Goal: Task Accomplishment & Management: Use online tool/utility

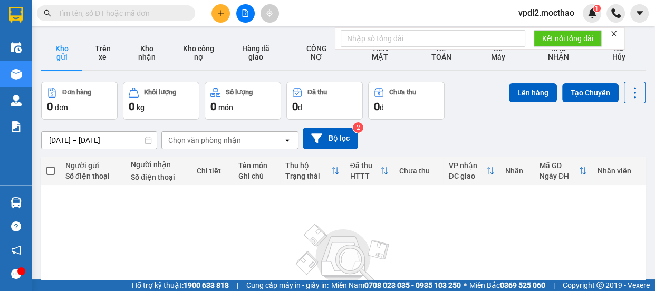
click at [221, 16] on icon "plus" at bounding box center [220, 12] width 7 height 7
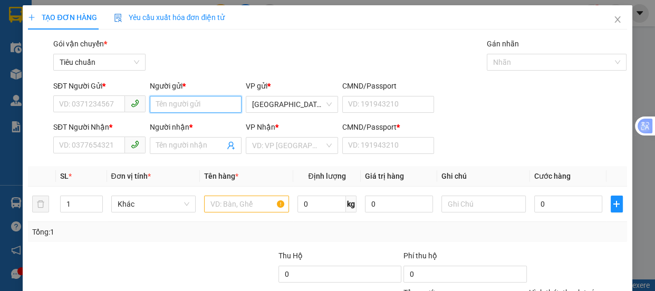
click at [189, 101] on input "Người gửi *" at bounding box center [196, 104] width 92 height 17
type input "p"
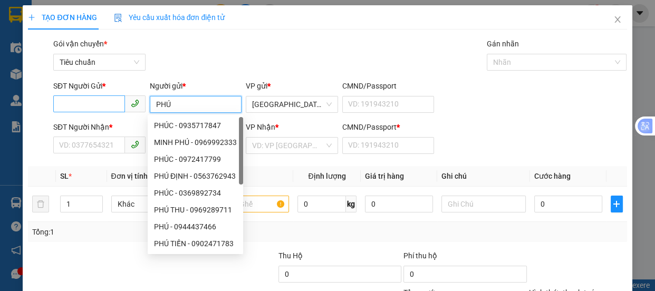
type input "PHÚ"
drag, startPoint x: 74, startPoint y: 102, endPoint x: 0, endPoint y: 4, distance: 123.2
click at [47, 112] on div "SĐT Người Gửi * VD: 0371234567 Người gửi * PHÚ VP gửi * Đà Lạt CMND/Passport VD…" at bounding box center [327, 98] width 601 height 37
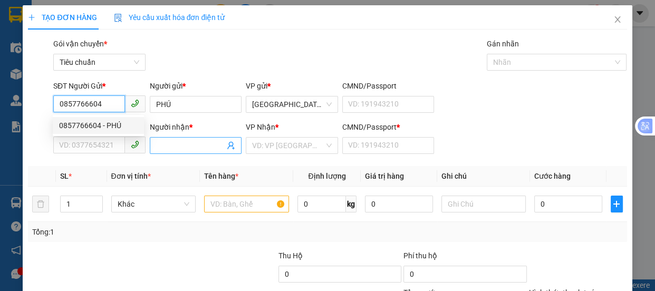
type input "0857766604"
click at [171, 142] on input "Người nhận *" at bounding box center [190, 146] width 69 height 12
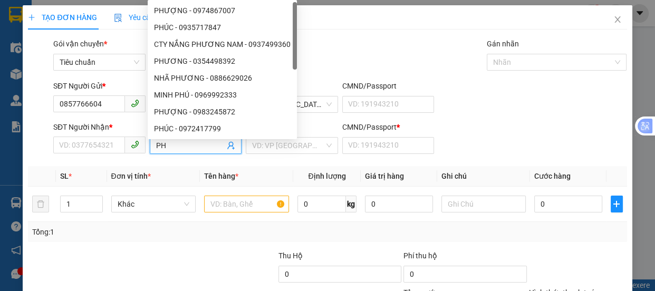
type input "P"
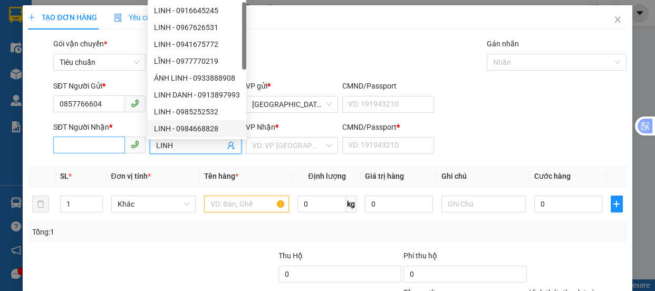
type input "LINH"
click at [101, 141] on input "SĐT Người Nhận *" at bounding box center [89, 145] width 72 height 17
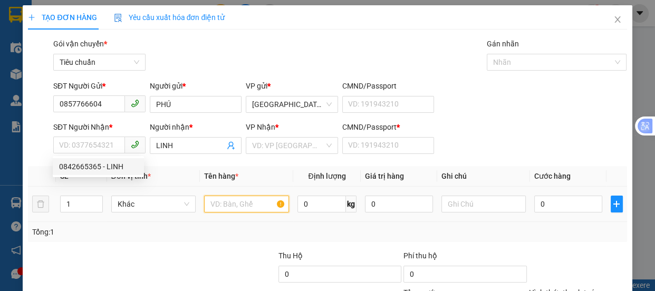
click at [218, 206] on input "text" at bounding box center [246, 204] width 85 height 17
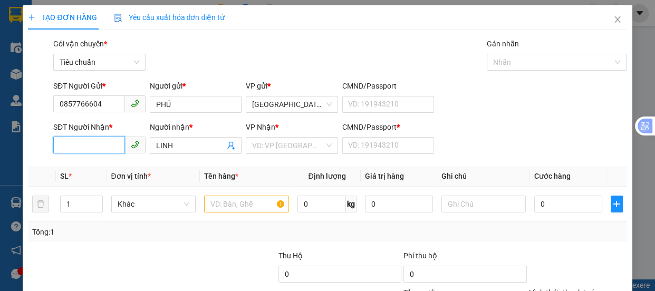
drag, startPoint x: 98, startPoint y: 149, endPoint x: 0, endPoint y: 20, distance: 161.8
click at [96, 149] on input "SĐT Người Nhận *" at bounding box center [89, 145] width 72 height 17
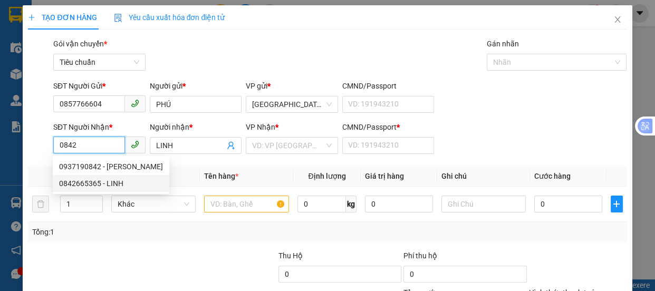
click at [107, 184] on div "0842665365 - LINH" at bounding box center [111, 184] width 104 height 12
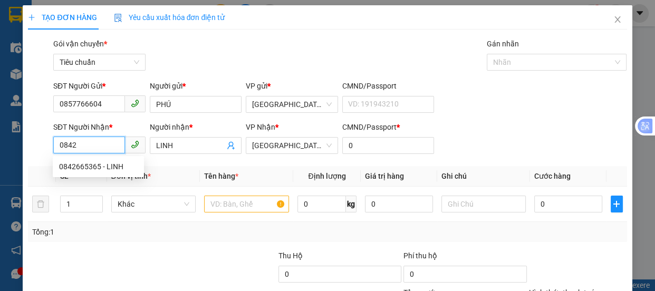
type input "0842665365"
type input "0"
type input "30.000"
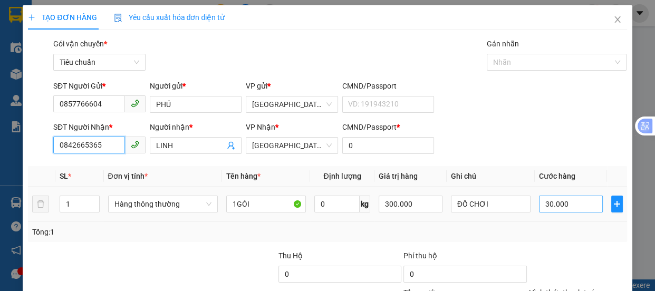
type input "0842665365"
click at [575, 208] on input "30.000" at bounding box center [571, 204] width 64 height 17
type input "5"
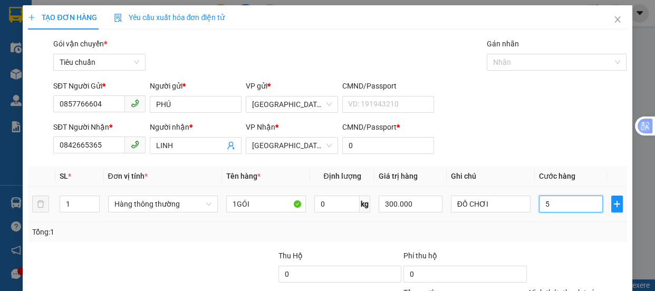
type input "50"
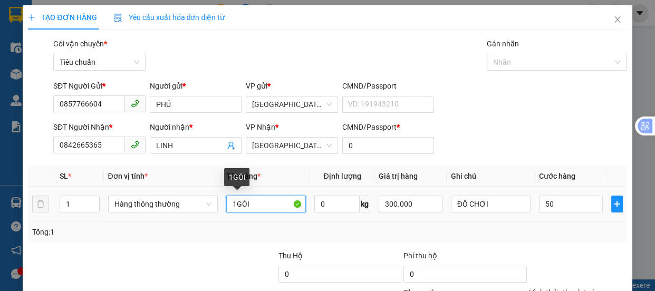
type input "50.000"
click at [252, 205] on input "1GÓI" at bounding box center [266, 204] width 80 height 17
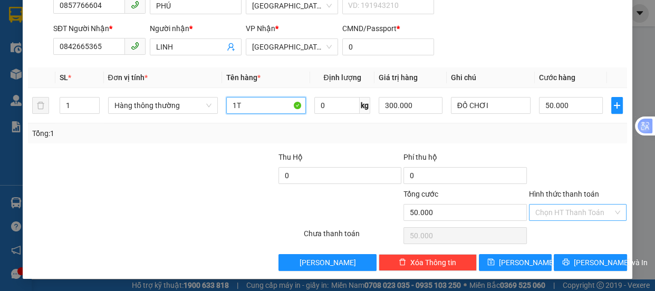
type input "1T"
click at [539, 208] on input "Hình thức thanh toán" at bounding box center [574, 213] width 78 height 16
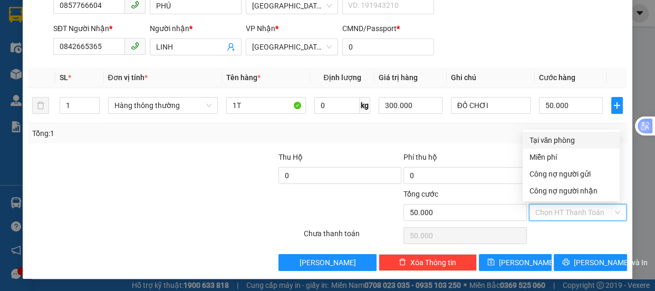
click at [546, 139] on div "Tại văn phòng" at bounding box center [571, 141] width 84 height 12
type input "0"
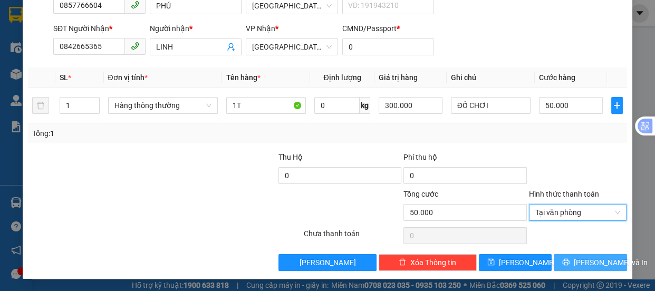
click at [586, 264] on span "Lưu và In" at bounding box center [611, 263] width 74 height 12
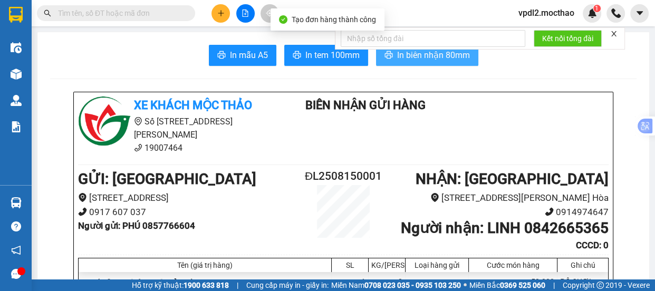
click at [425, 56] on span "In biên nhận 80mm" at bounding box center [433, 55] width 73 height 13
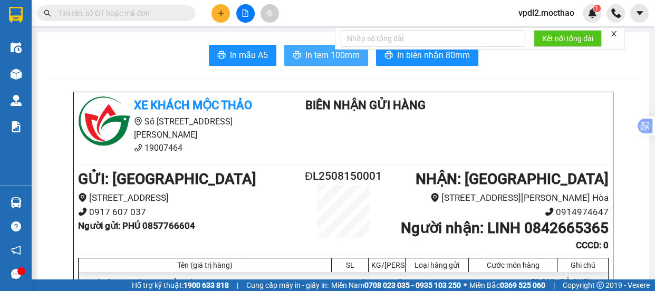
click at [337, 59] on span "In tem 100mm" at bounding box center [332, 55] width 54 height 13
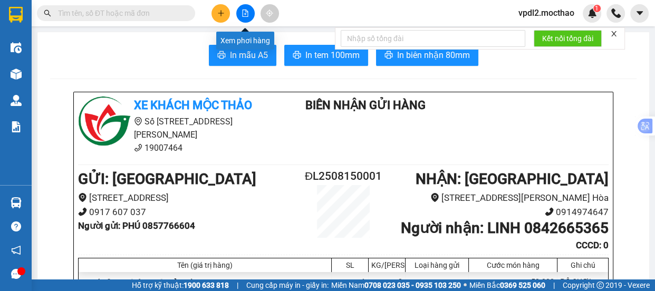
click at [243, 14] on icon "file-add" at bounding box center [245, 12] width 7 height 7
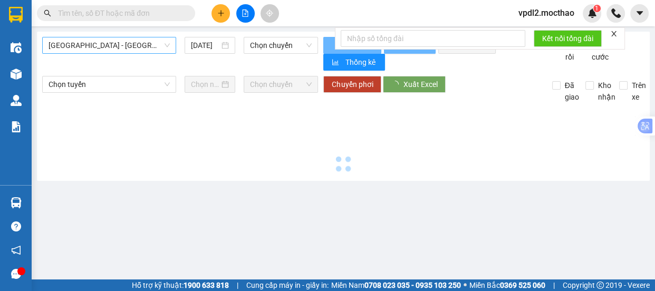
type input "15/08/2025"
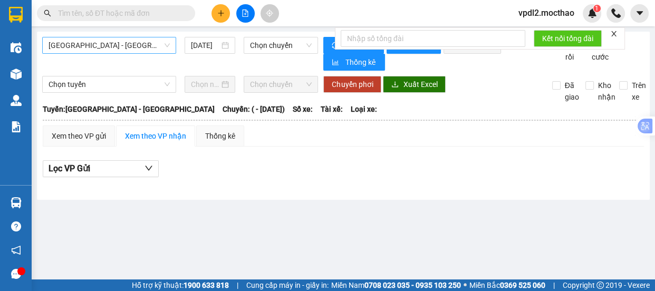
click at [131, 53] on span "Sài Gòn - Tuy Hòa" at bounding box center [109, 45] width 121 height 16
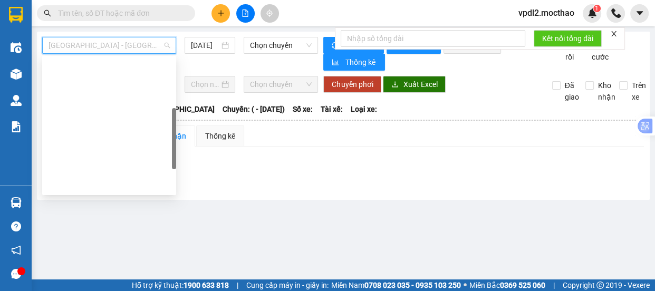
scroll to position [191, 0]
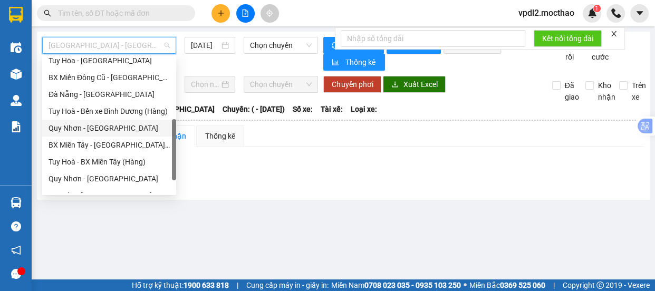
click at [87, 124] on div "Quy Nhơn - Đà Lạt" at bounding box center [109, 128] width 121 height 12
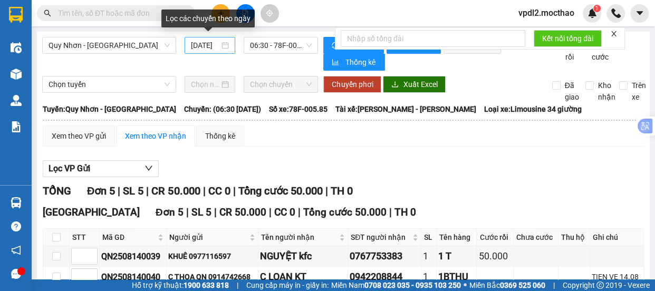
click at [220, 47] on div "15/08/2025" at bounding box center [210, 46] width 38 height 12
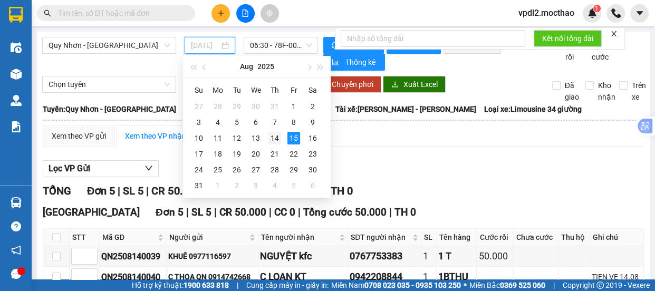
click at [277, 138] on div "14" at bounding box center [275, 138] width 13 height 13
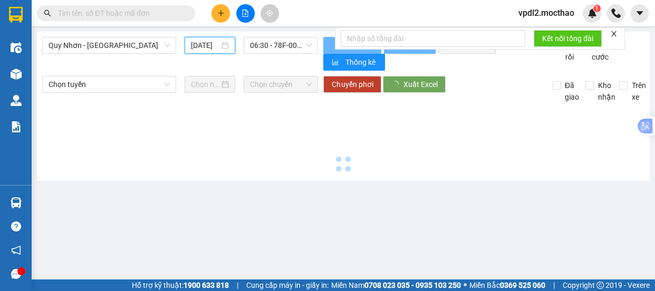
scroll to position [0, 8]
click at [298, 46] on span "06:30 - 78F-005.85" at bounding box center [281, 45] width 62 height 16
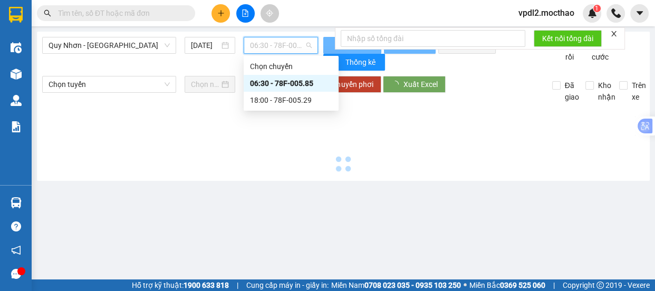
scroll to position [0, 0]
type input "14/08/2025"
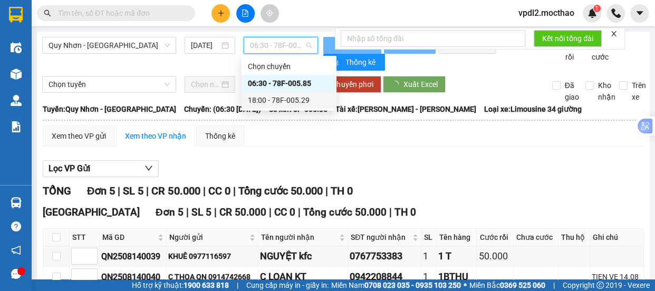
drag, startPoint x: 274, startPoint y: 108, endPoint x: 275, endPoint y: 102, distance: 6.0
click at [275, 102] on div "18:00 - 78F-005.29" at bounding box center [289, 100] width 82 height 12
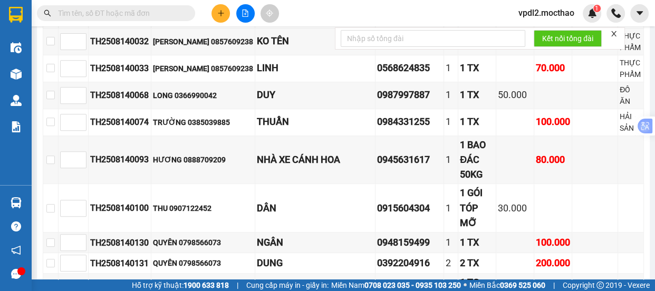
scroll to position [804, 0]
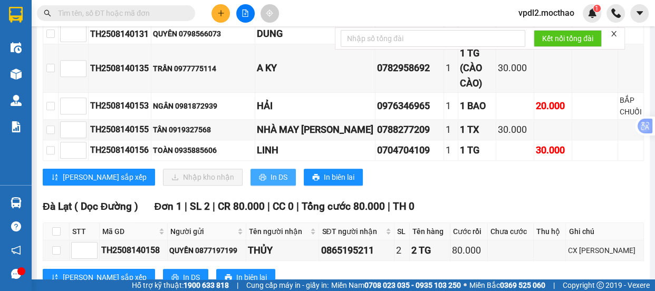
click at [271, 171] on span "In DS" at bounding box center [279, 177] width 17 height 12
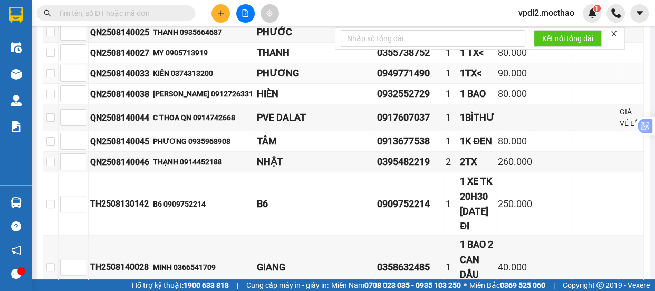
scroll to position [85, 0]
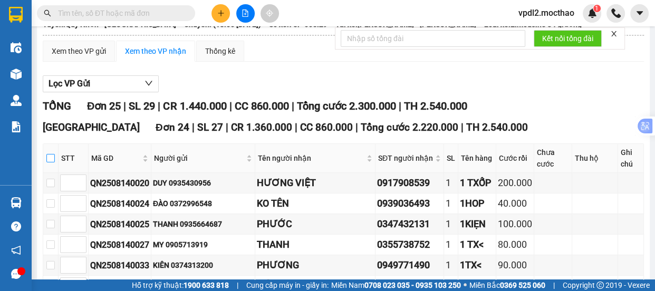
click at [55, 162] on input "checkbox" at bounding box center [50, 158] width 8 height 8
checkbox input "true"
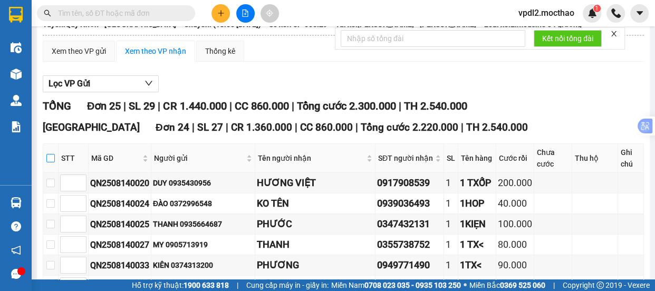
checkbox input "true"
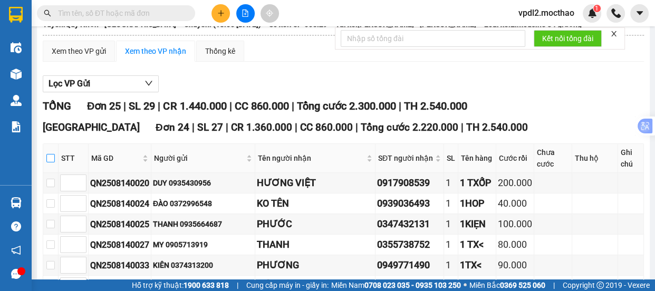
checkbox input "true"
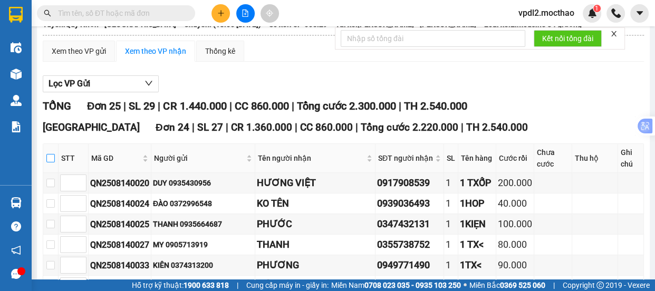
checkbox input "true"
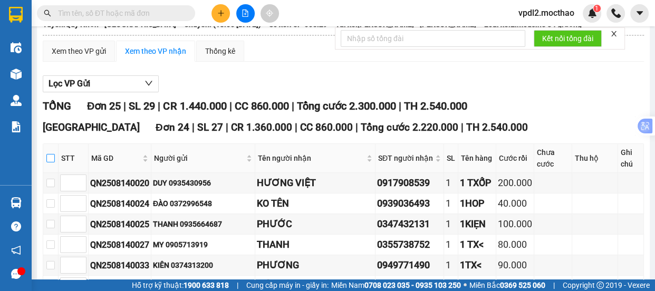
checkbox input "true"
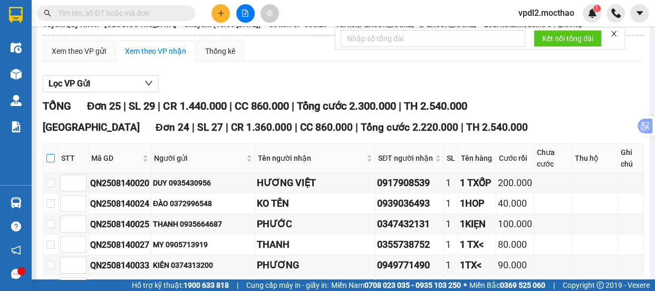
checkbox input "true"
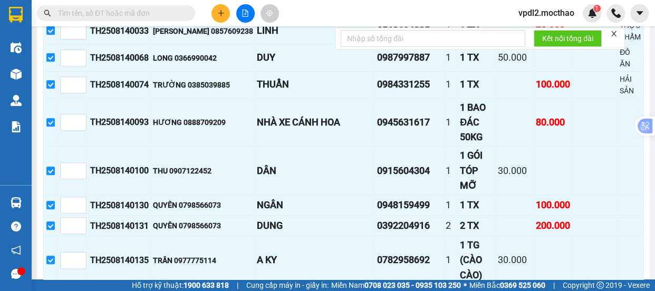
scroll to position [804, 0]
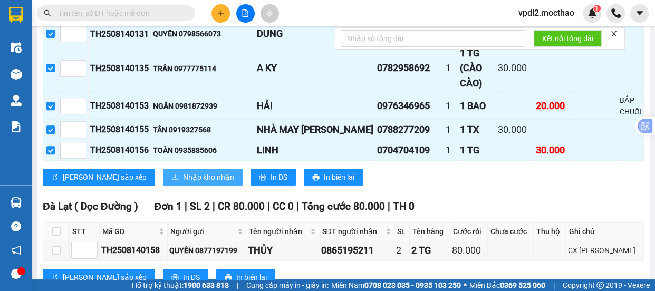
click at [183, 171] on span "Nhập kho nhận" at bounding box center [208, 177] width 51 height 12
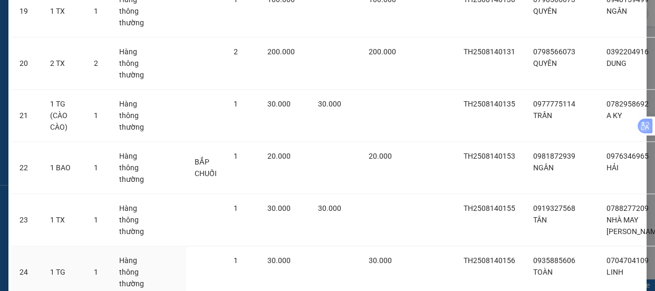
scroll to position [1161, 0]
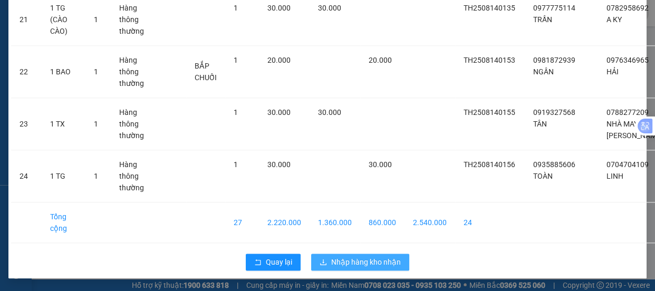
click at [358, 263] on span "Nhập hàng kho nhận" at bounding box center [366, 262] width 70 height 12
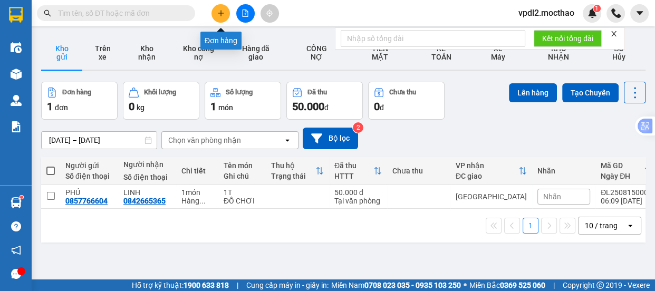
click at [226, 12] on button at bounding box center [221, 13] width 18 height 18
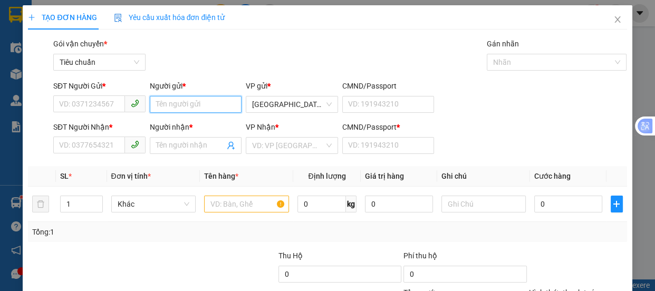
drag, startPoint x: 188, startPoint y: 111, endPoint x: 305, endPoint y: 122, distance: 118.2
click at [213, 111] on input "Người gửi *" at bounding box center [196, 104] width 92 height 17
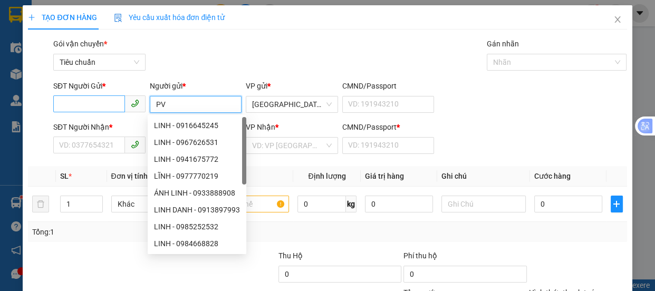
type input "PV"
drag, startPoint x: 57, startPoint y: 107, endPoint x: 61, endPoint y: 120, distance: 13.8
click at [61, 120] on form "SĐT Người Gửi * VD: 0371234567 Người gửi * PV VP gửi * Đà Lạt CMND/Passport VD:…" at bounding box center [327, 119] width 599 height 78
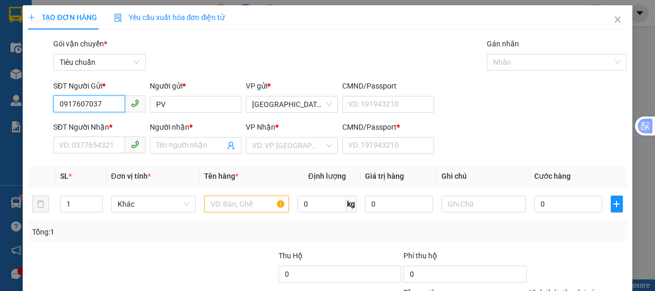
type input "0917607037"
click at [170, 133] on div "Người nhận *" at bounding box center [196, 129] width 92 height 16
click at [170, 141] on input "Người nhận *" at bounding box center [190, 146] width 69 height 12
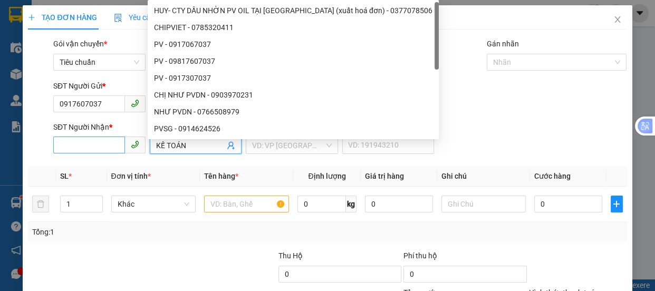
type input "KẾ TOÁN"
click at [97, 145] on input "SĐT Người Nhận *" at bounding box center [89, 145] width 72 height 17
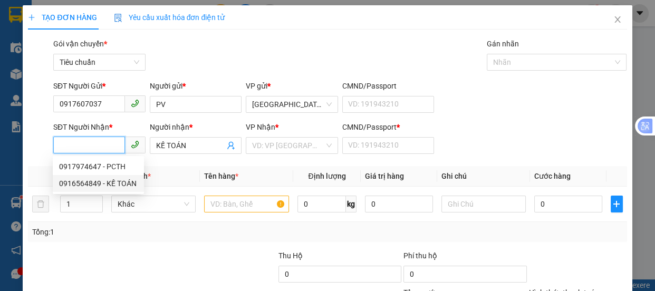
click at [99, 188] on div "0916564849 - KẾ TOÁN" at bounding box center [98, 184] width 79 height 12
type input "0916564849"
type input "A"
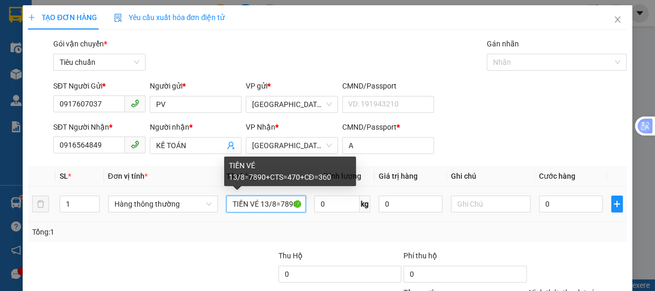
drag, startPoint x: 299, startPoint y: 204, endPoint x: 229, endPoint y: 209, distance: 70.3
click at [231, 209] on input "TIỀN VÉ 13/8=7890+CTS=470+CĐ=360" at bounding box center [266, 204] width 80 height 17
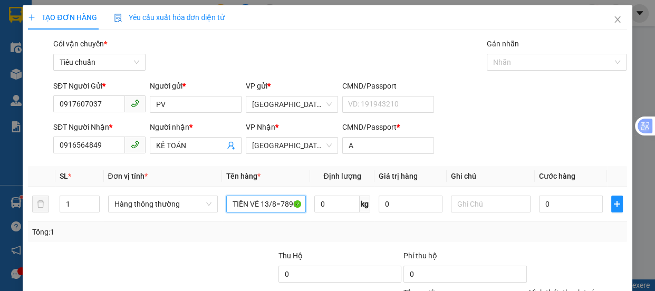
type input "CTS=470+CĐ=360"
drag, startPoint x: 297, startPoint y: 205, endPoint x: 166, endPoint y: 215, distance: 131.7
click at [166, 216] on tr "1 Hàng thông thường CTS=470+CĐ=360 0 kg 0 0" at bounding box center [327, 204] width 599 height 35
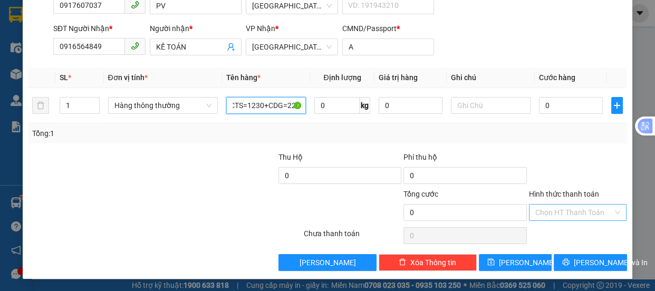
type input "TIỀN VÉ 13.8=2420+CTS=1230+CDG=220"
drag, startPoint x: 538, startPoint y: 214, endPoint x: 545, endPoint y: 180, distance: 34.2
click at [541, 213] on input "Hình thức thanh toán" at bounding box center [574, 213] width 78 height 16
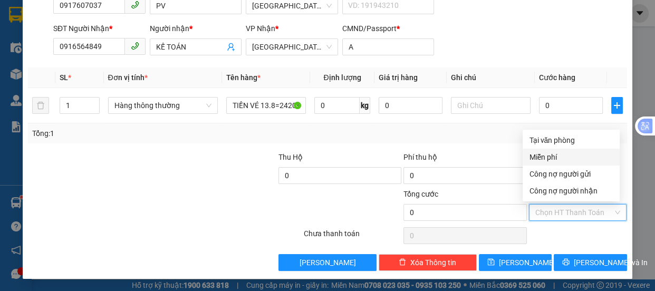
drag, startPoint x: 544, startPoint y: 155, endPoint x: 572, endPoint y: 174, distance: 34.5
click at [549, 157] on div "Miễn phí" at bounding box center [571, 157] width 84 height 12
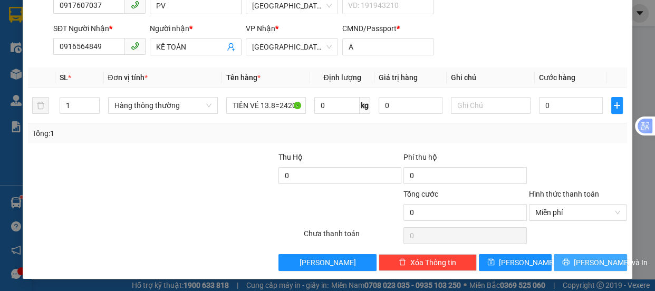
click at [582, 260] on span "Lưu và In" at bounding box center [611, 263] width 74 height 12
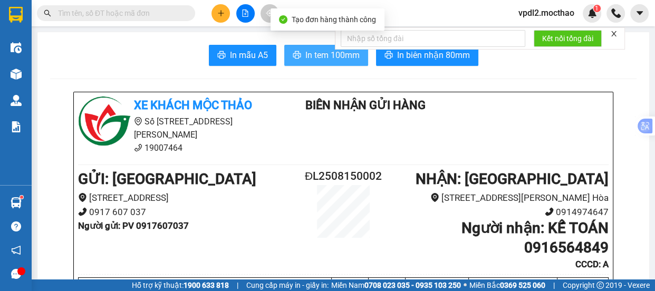
click at [307, 56] on span "In tem 100mm" at bounding box center [332, 55] width 54 height 13
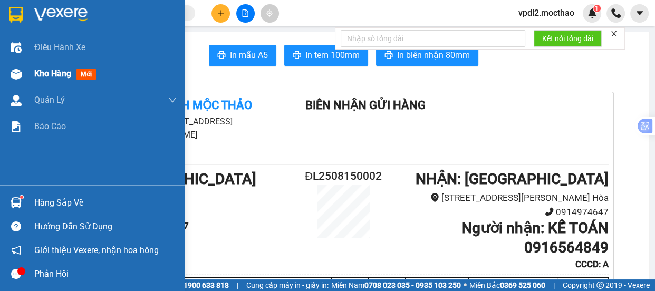
click at [52, 76] on span "Kho hàng" at bounding box center [52, 74] width 37 height 10
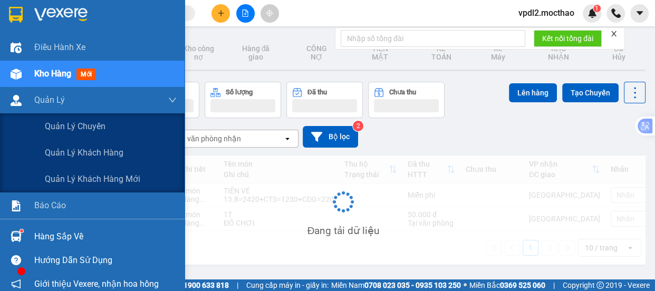
scroll to position [48, 0]
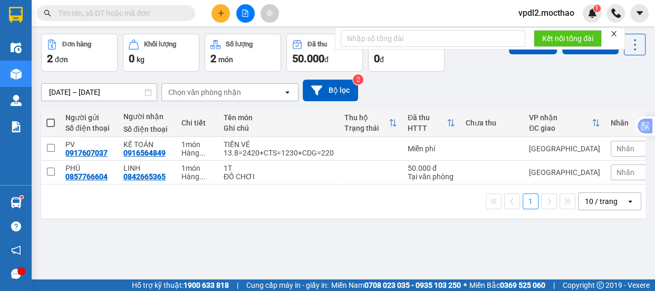
click at [53, 120] on span at bounding box center [50, 123] width 8 height 8
click at [51, 118] on input "checkbox" at bounding box center [51, 118] width 0 height 0
checkbox input "true"
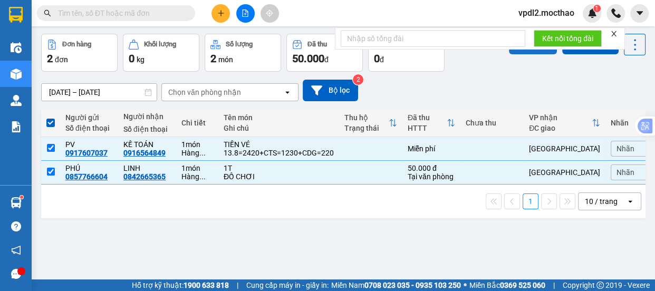
scroll to position [0, 0]
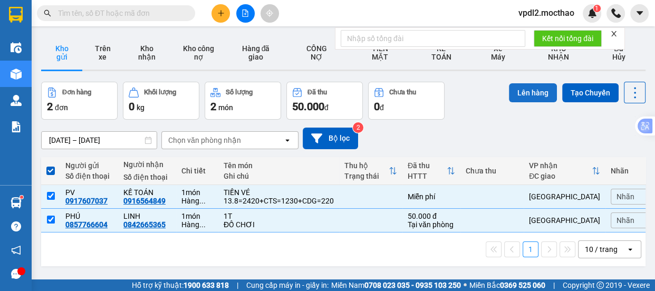
click at [531, 94] on button "Lên hàng" at bounding box center [533, 92] width 48 height 19
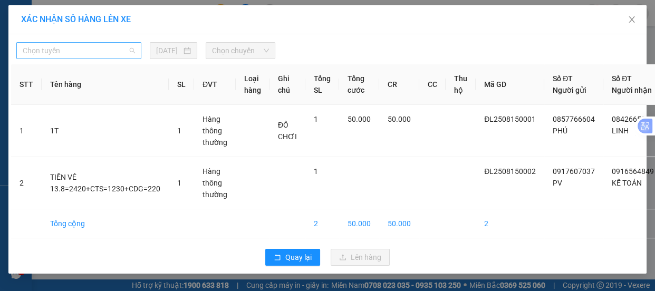
click at [103, 52] on span "Chọn tuyến" at bounding box center [79, 51] width 112 height 16
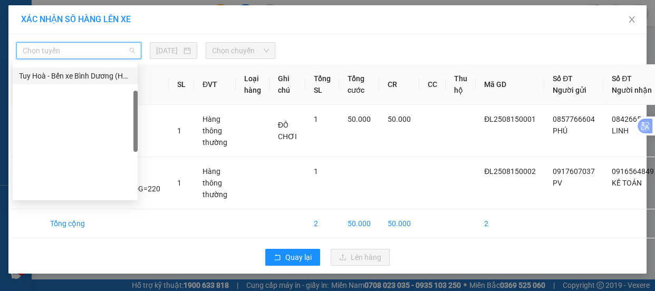
scroll to position [88, 0]
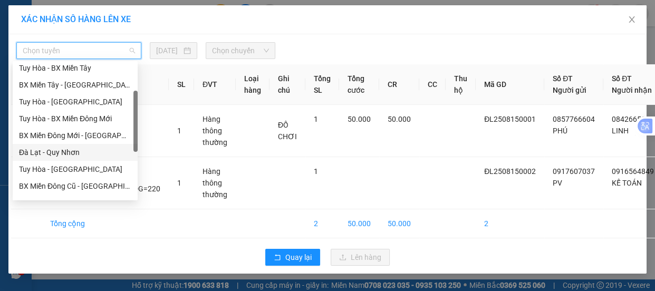
click at [61, 153] on div "Đà Lạt - Quy Nhơn" at bounding box center [75, 153] width 112 height 12
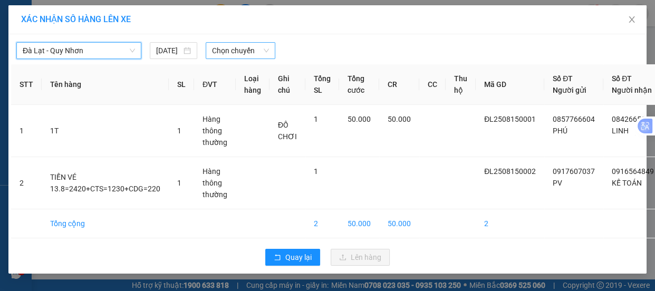
drag, startPoint x: 185, startPoint y: 51, endPoint x: 216, endPoint y: 59, distance: 32.0
click at [187, 52] on div "14/08/2025" at bounding box center [173, 50] width 47 height 17
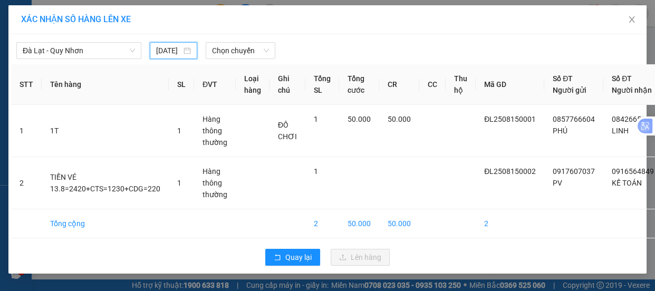
scroll to position [0, 12]
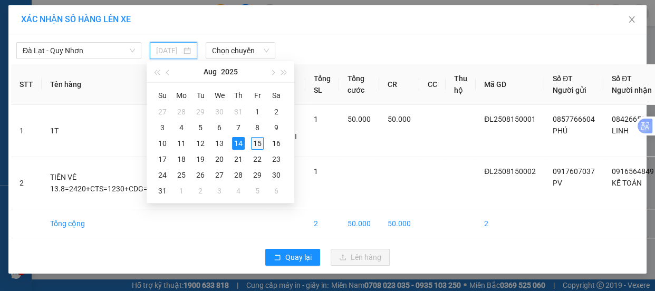
drag, startPoint x: 255, startPoint y: 142, endPoint x: 262, endPoint y: 95, distance: 47.4
click at [255, 142] on div "15" at bounding box center [257, 143] width 13 height 13
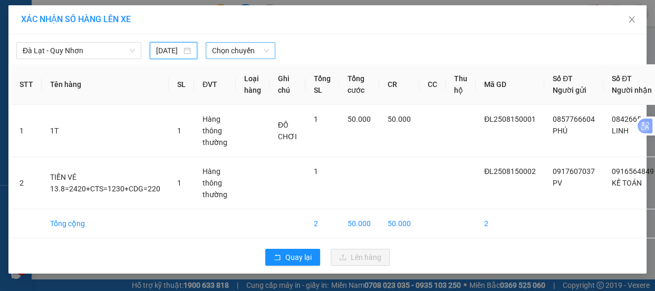
type input "15/08/2025"
drag, startPoint x: 258, startPoint y: 53, endPoint x: 279, endPoint y: 61, distance: 21.9
click at [260, 53] on span "Chọn chuyến" at bounding box center [240, 51] width 57 height 16
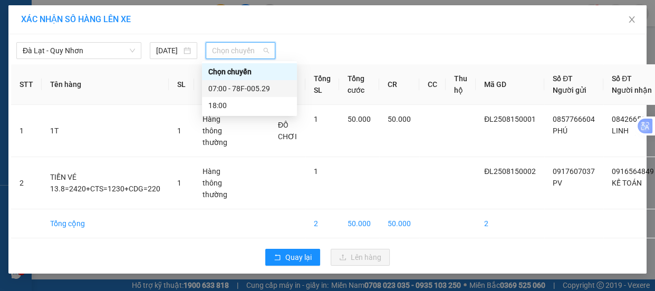
drag, startPoint x: 234, startPoint y: 89, endPoint x: 256, endPoint y: 88, distance: 22.2
click at [237, 88] on div "07:00 - 78F-005.29" at bounding box center [249, 89] width 82 height 12
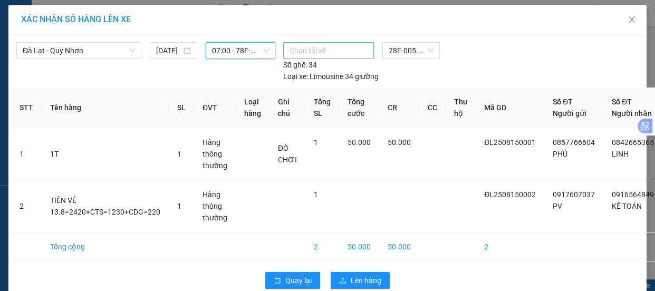
drag, startPoint x: 330, startPoint y: 50, endPoint x: 317, endPoint y: 57, distance: 15.4
click at [318, 57] on div "Chọn tài xế" at bounding box center [328, 50] width 91 height 17
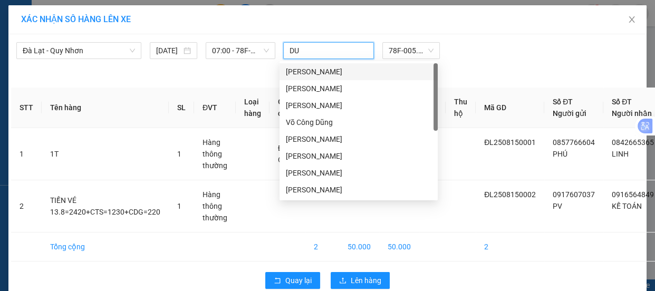
type input "DUY"
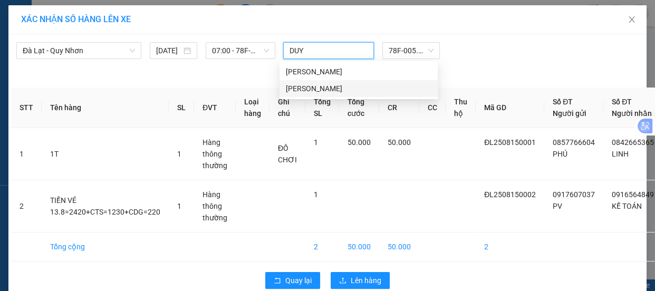
click at [314, 90] on div "Phạm Duy" at bounding box center [359, 89] width 146 height 12
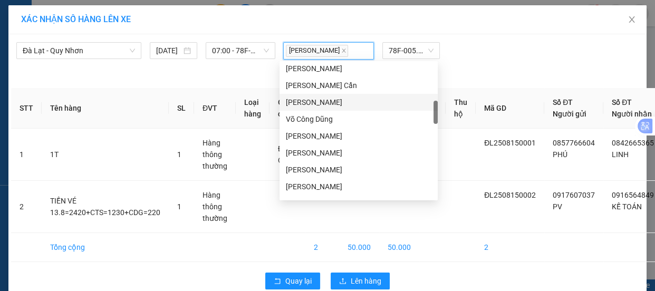
scroll to position [37, 0]
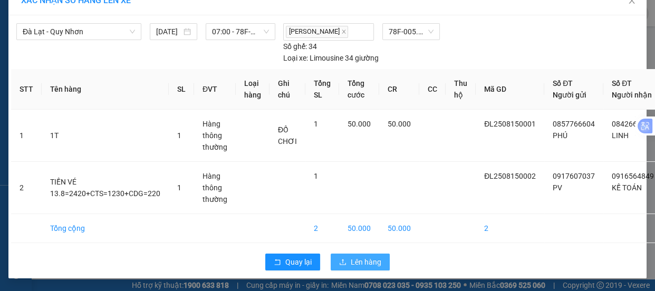
click at [353, 256] on span "Lên hàng" at bounding box center [366, 262] width 31 height 12
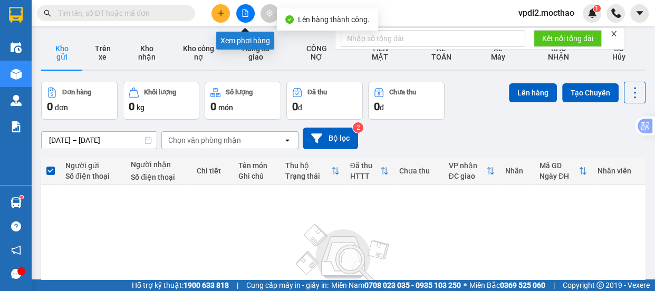
click at [244, 11] on icon "file-add" at bounding box center [245, 12] width 7 height 7
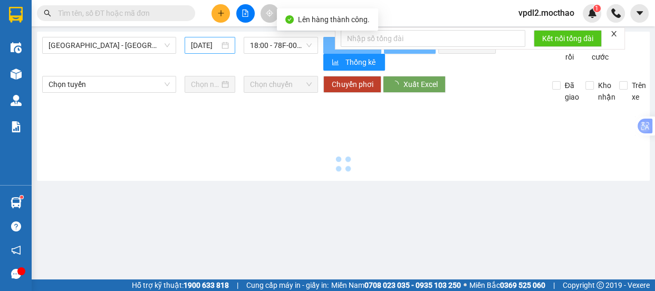
type input "15/08/2025"
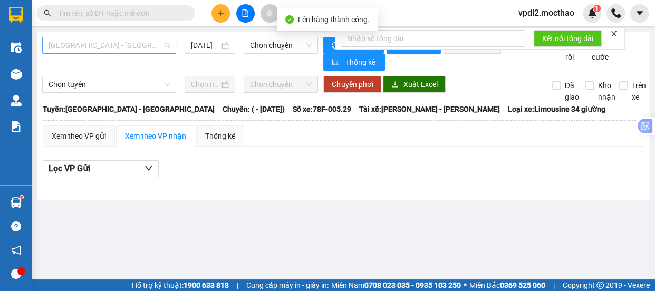
click at [137, 45] on span "Sài Gòn - Tuy Hòa" at bounding box center [109, 45] width 121 height 16
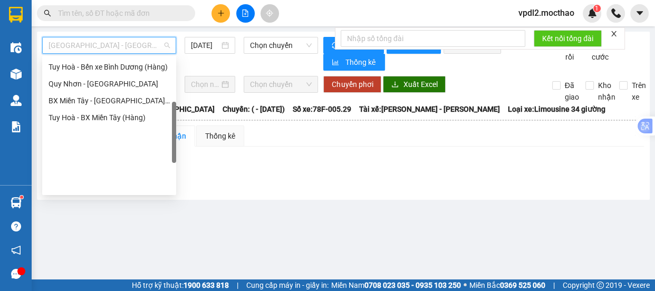
scroll to position [140, 0]
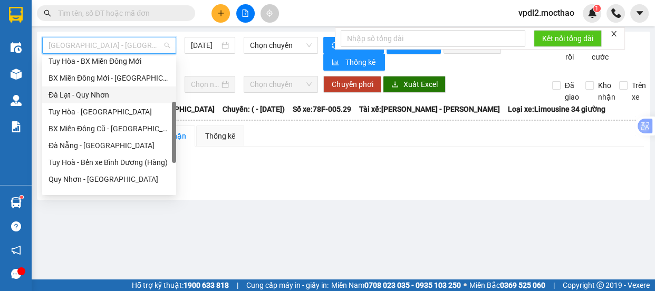
click at [91, 92] on div "Đà Lạt - Quy Nhơn" at bounding box center [109, 95] width 121 height 12
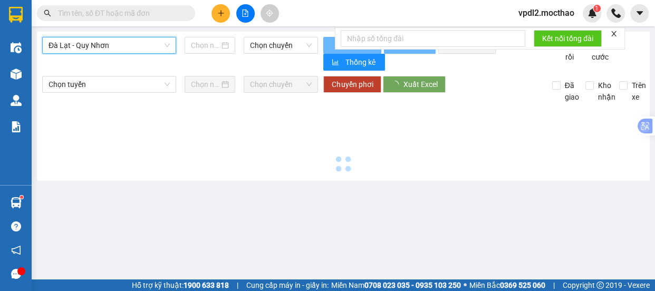
type input "15/08/2025"
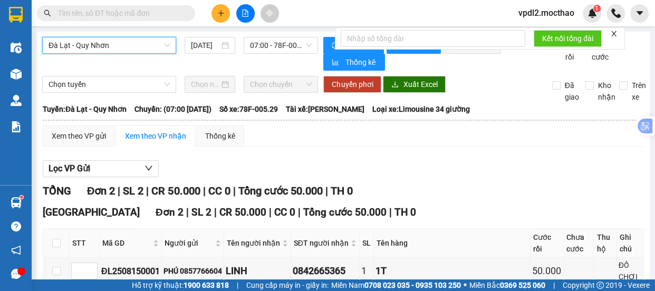
scroll to position [96, 0]
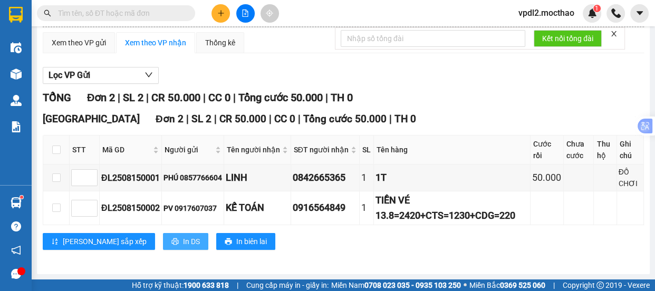
click at [183, 239] on span "In DS" at bounding box center [191, 242] width 17 height 12
